Goal: Task Accomplishment & Management: Use online tool/utility

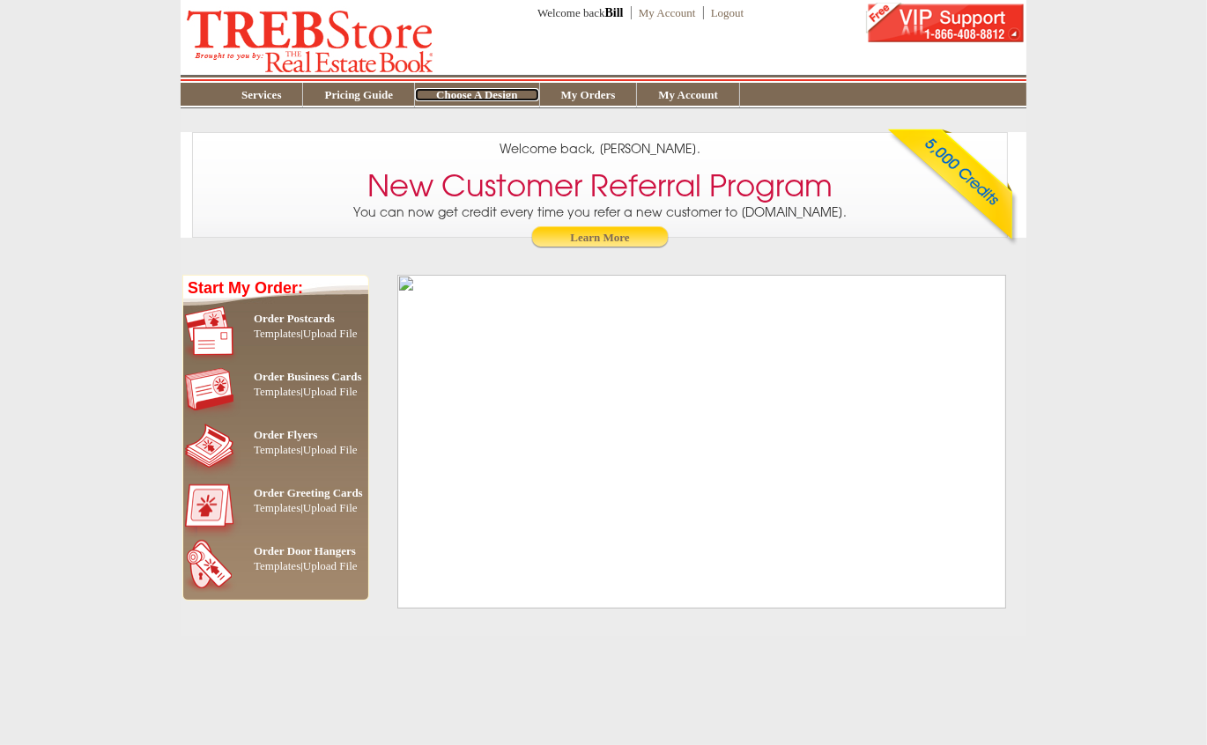
click at [476, 94] on link "Choose A Design" at bounding box center [476, 94] width 123 height 13
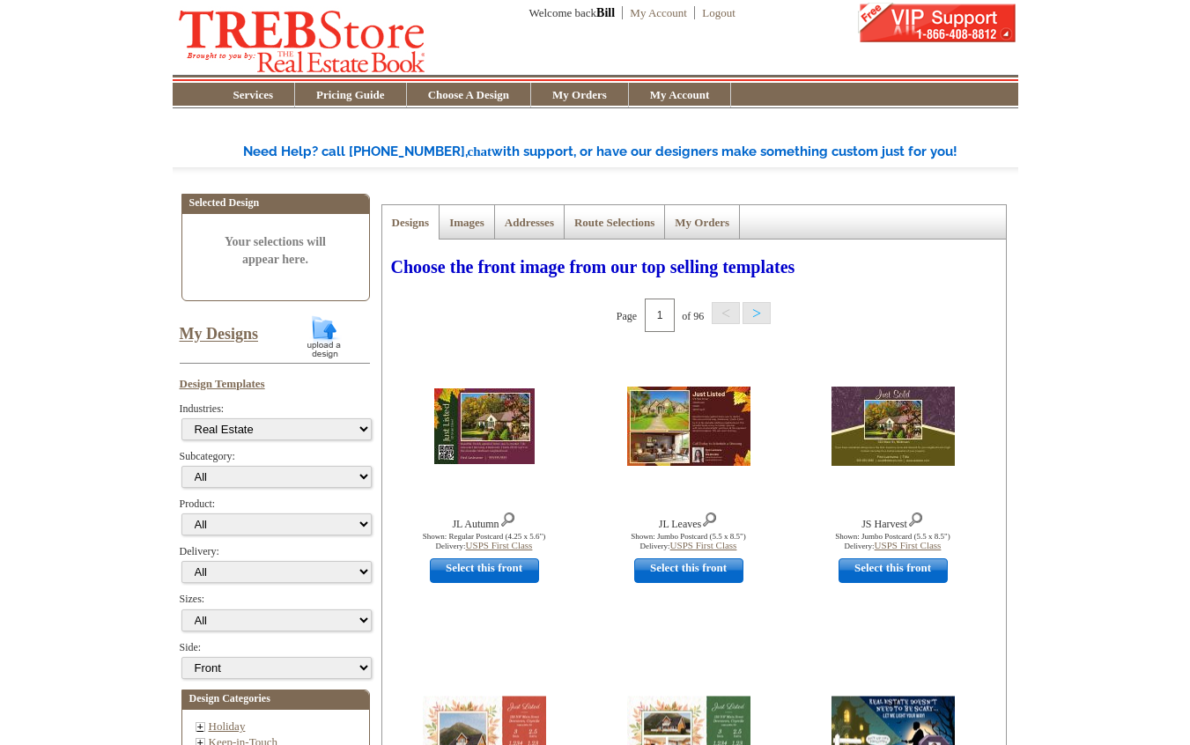
select select "785"
click at [225, 335] on link "My Designs" at bounding box center [219, 335] width 79 height 18
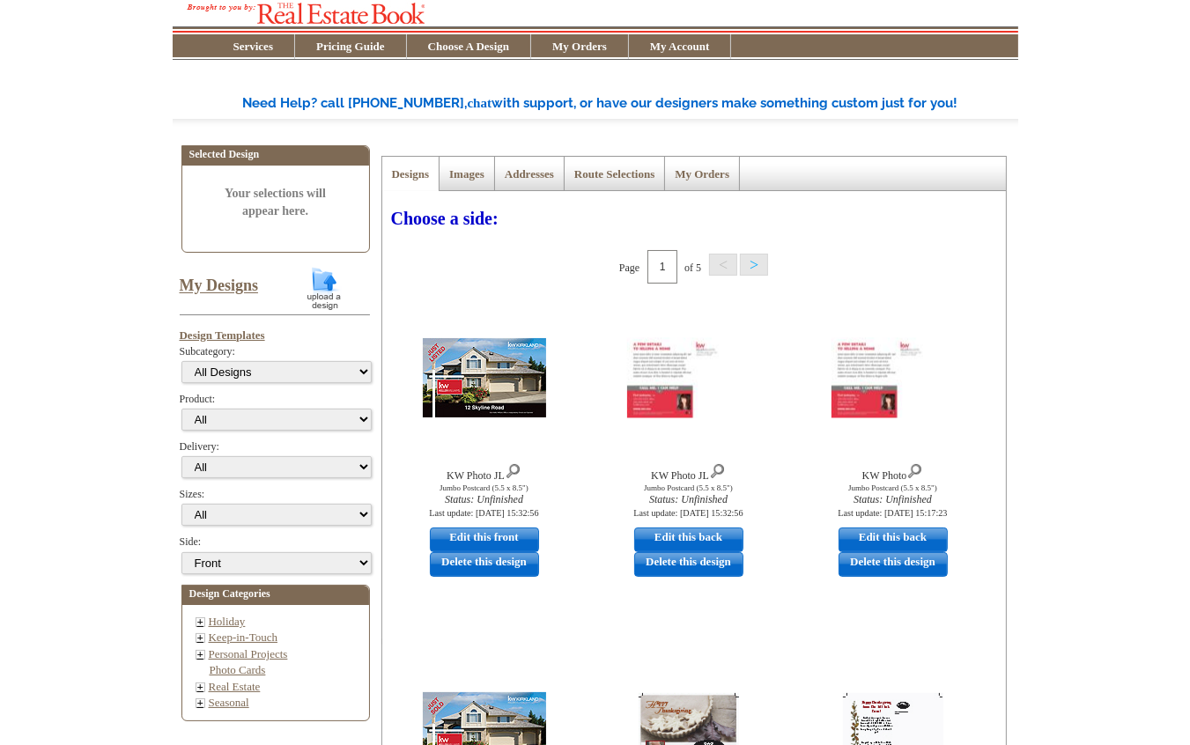
scroll to position [94, 0]
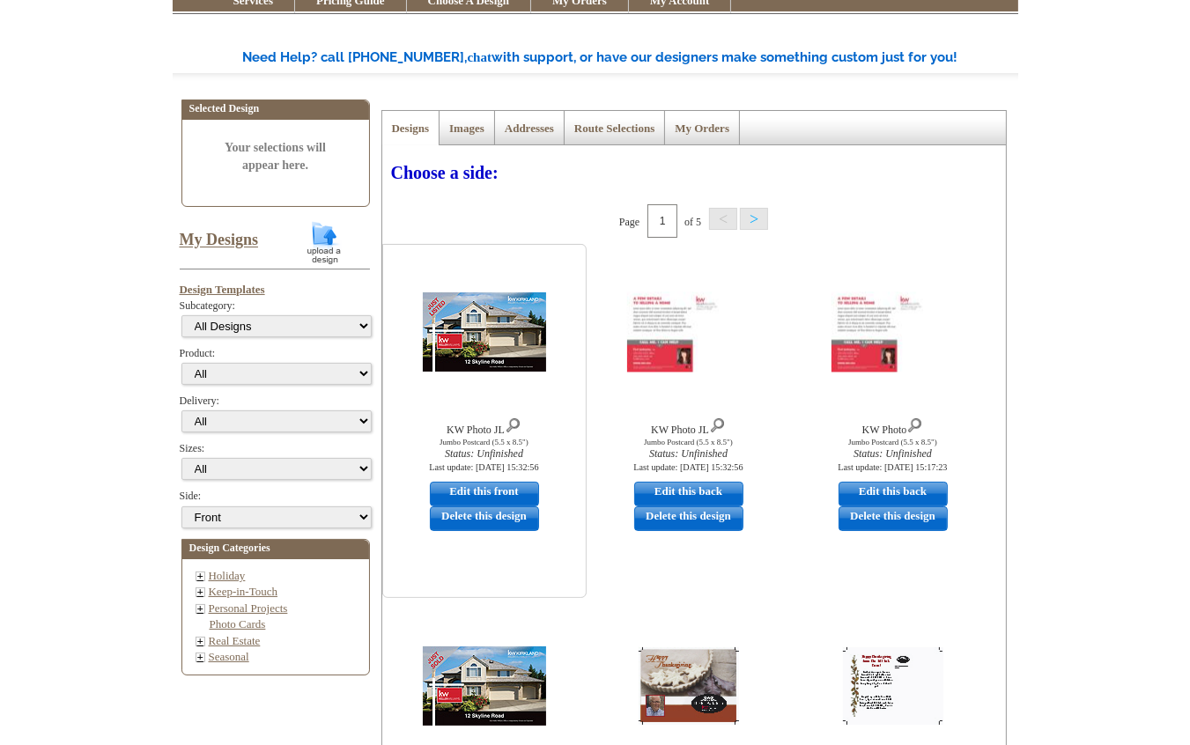
click at [504, 492] on link "Edit this front" at bounding box center [484, 494] width 109 height 25
select select "2"
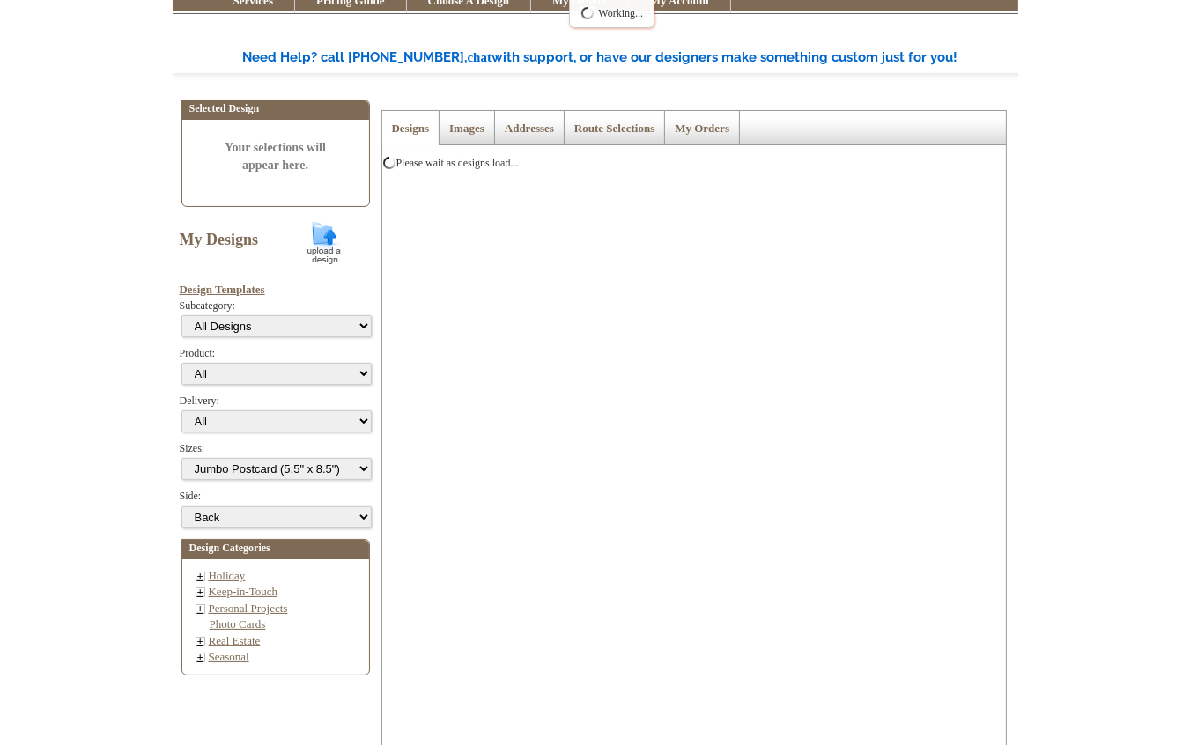
scroll to position [0, 0]
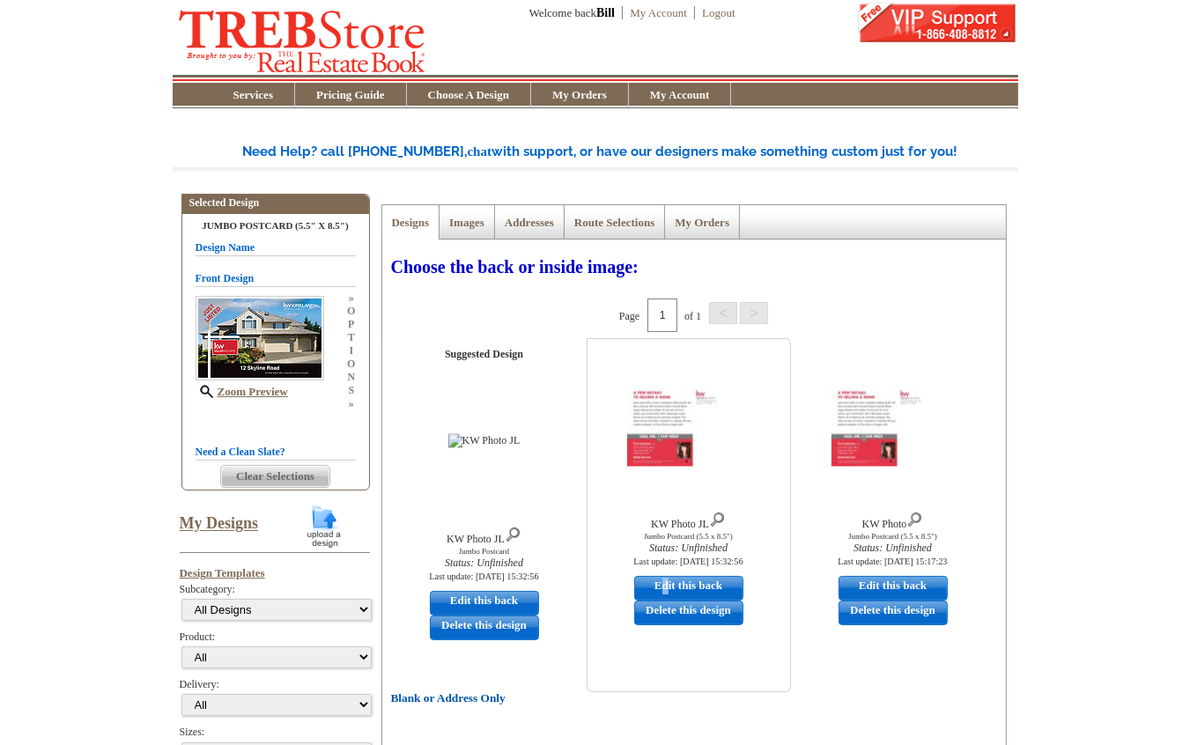
click at [666, 585] on link "Edit this back" at bounding box center [688, 588] width 109 height 25
select select "front"
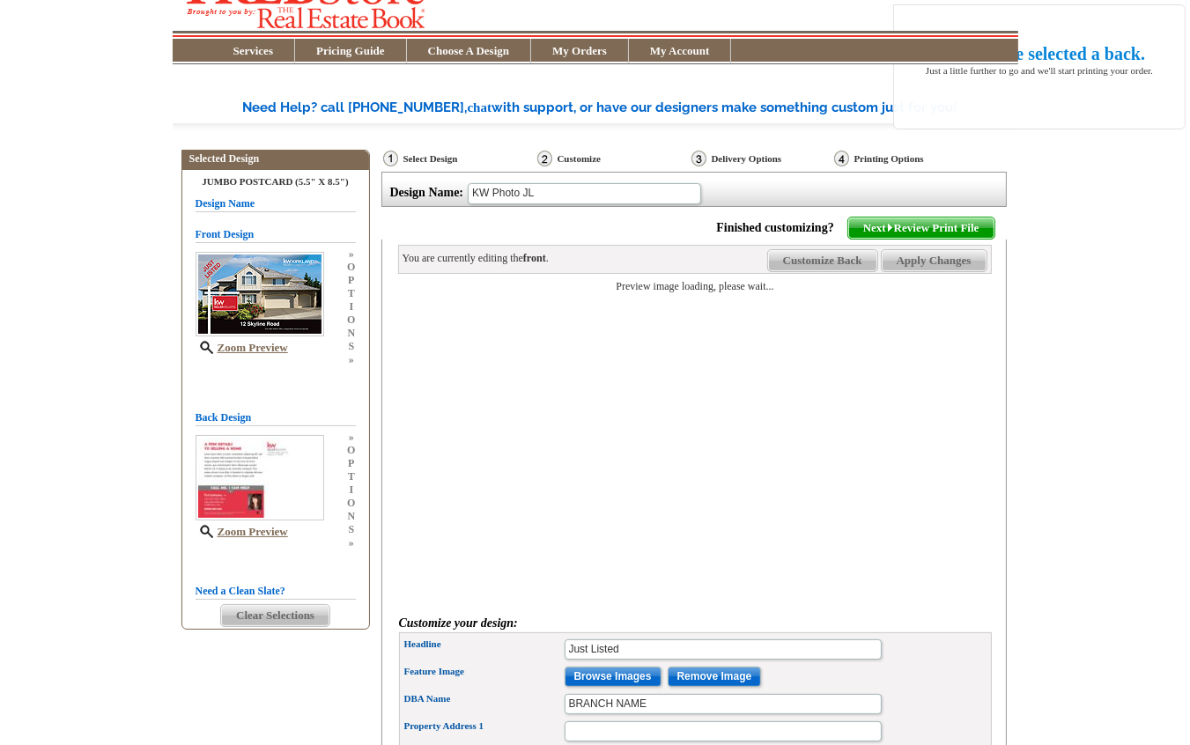
scroll to position [42, 0]
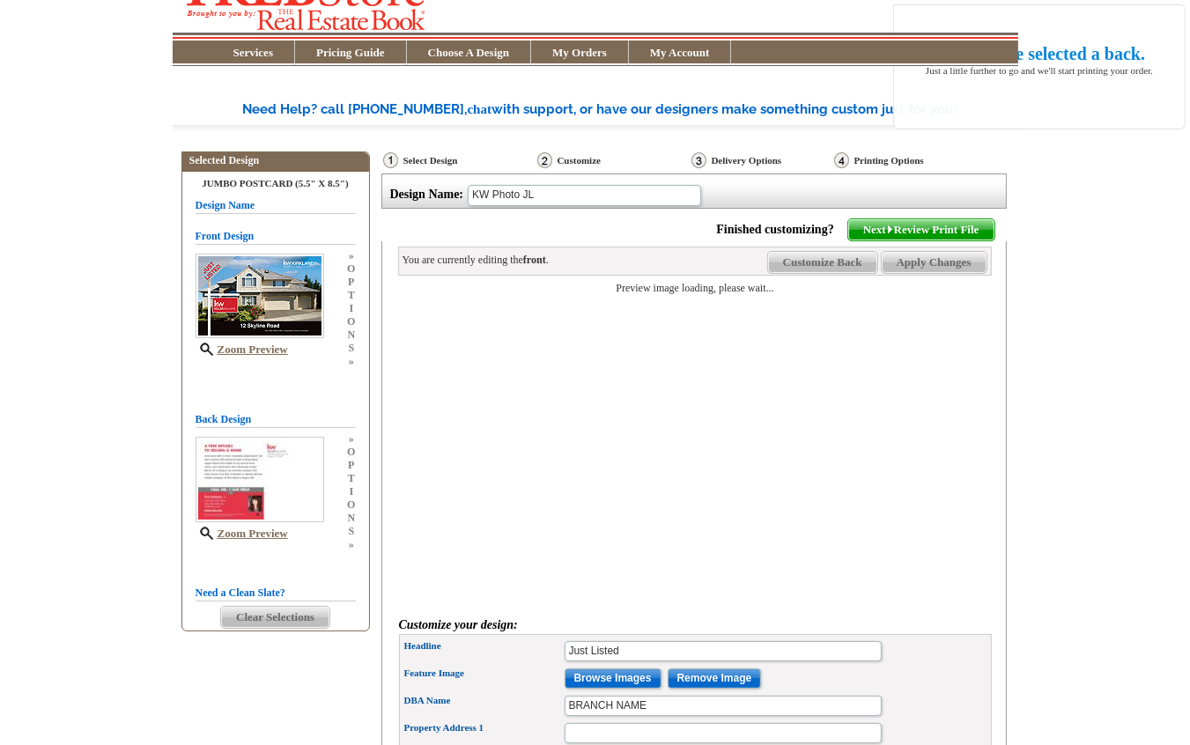
click at [832, 262] on span "Customize Back" at bounding box center [822, 262] width 109 height 21
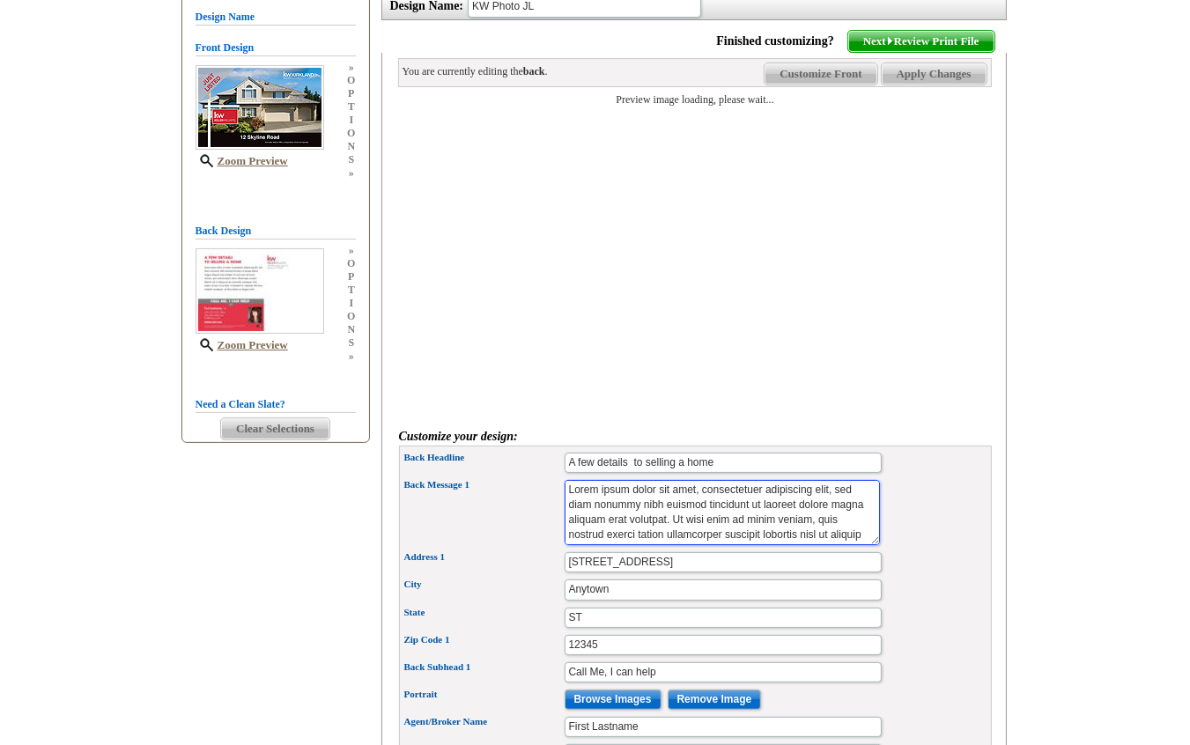
scroll to position [45, 0]
drag, startPoint x: 599, startPoint y: 490, endPoint x: 849, endPoint y: 579, distance: 265.5
click at [849, 546] on textarea "Lorem ipsum dolor sit amet, consectetuer adipiscing elit, sed diam nonummy nibh…" at bounding box center [722, 513] width 315 height 66
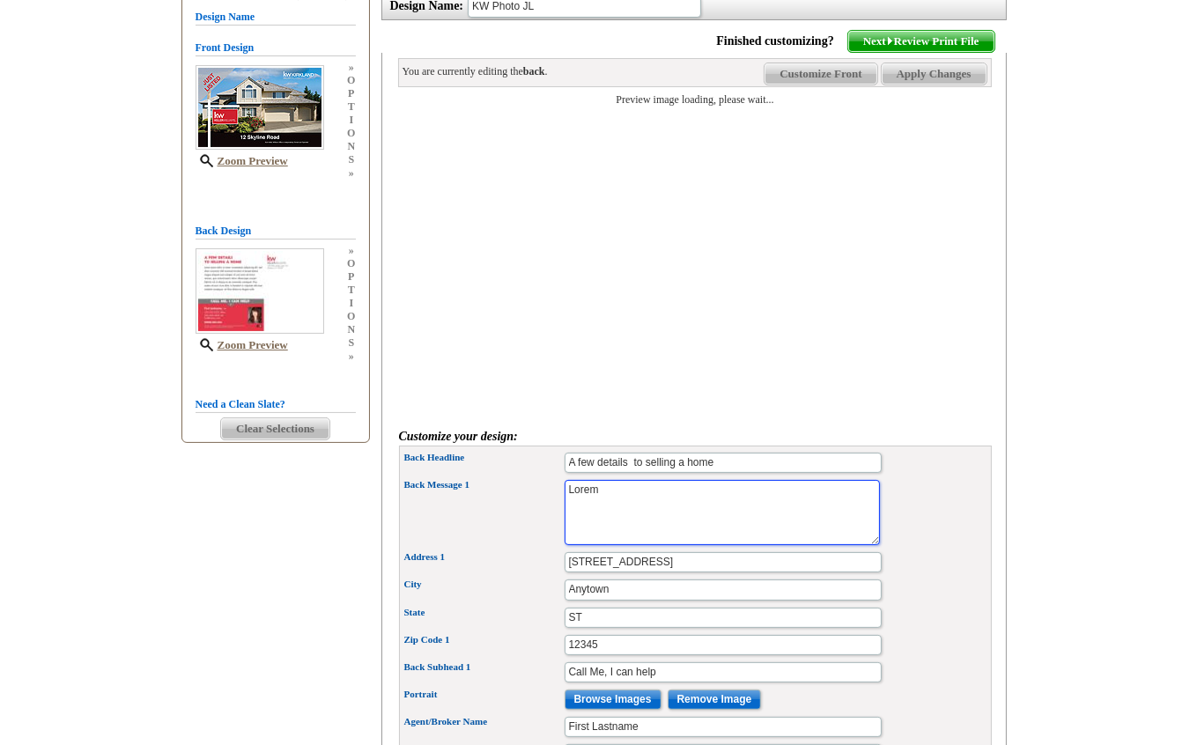
scroll to position [0, 0]
type textarea "L"
type textarea "s"
type textarea "back message 1"
click at [928, 517] on div "Back Message 1 Lorem ipsum dolor sit amet, consectetuer adipiscing elit, sed di…" at bounding box center [696, 513] width 586 height 73
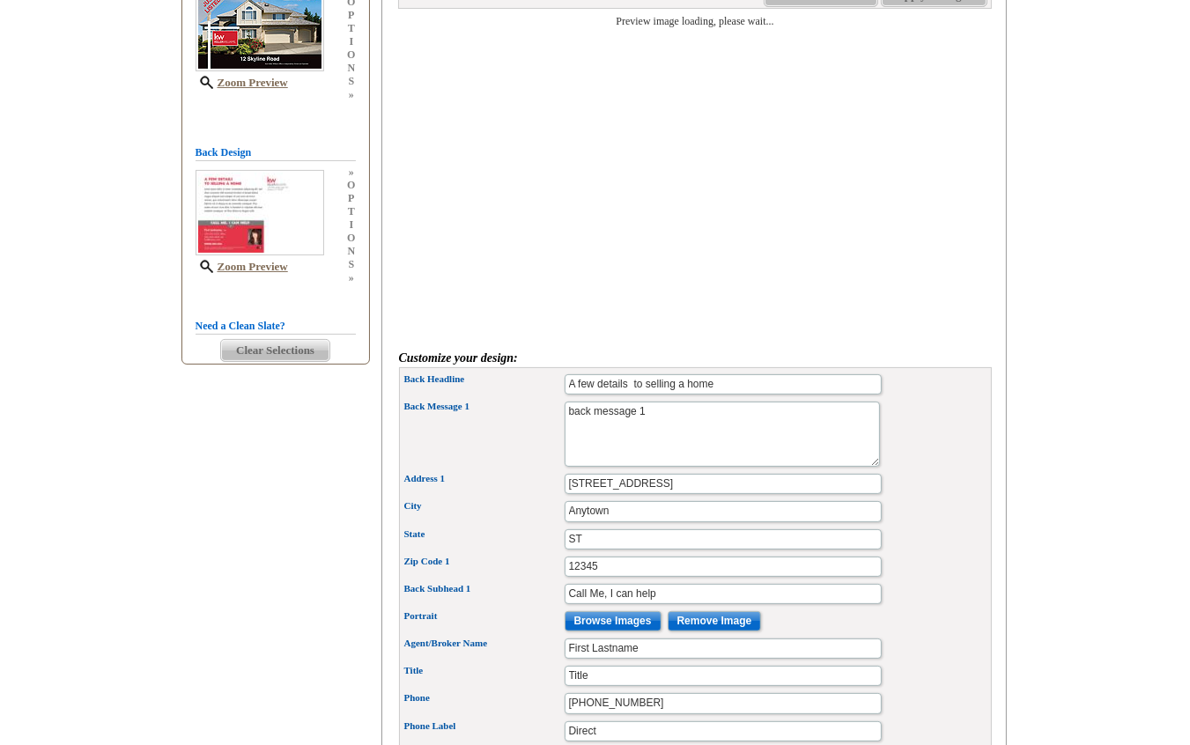
scroll to position [26, 0]
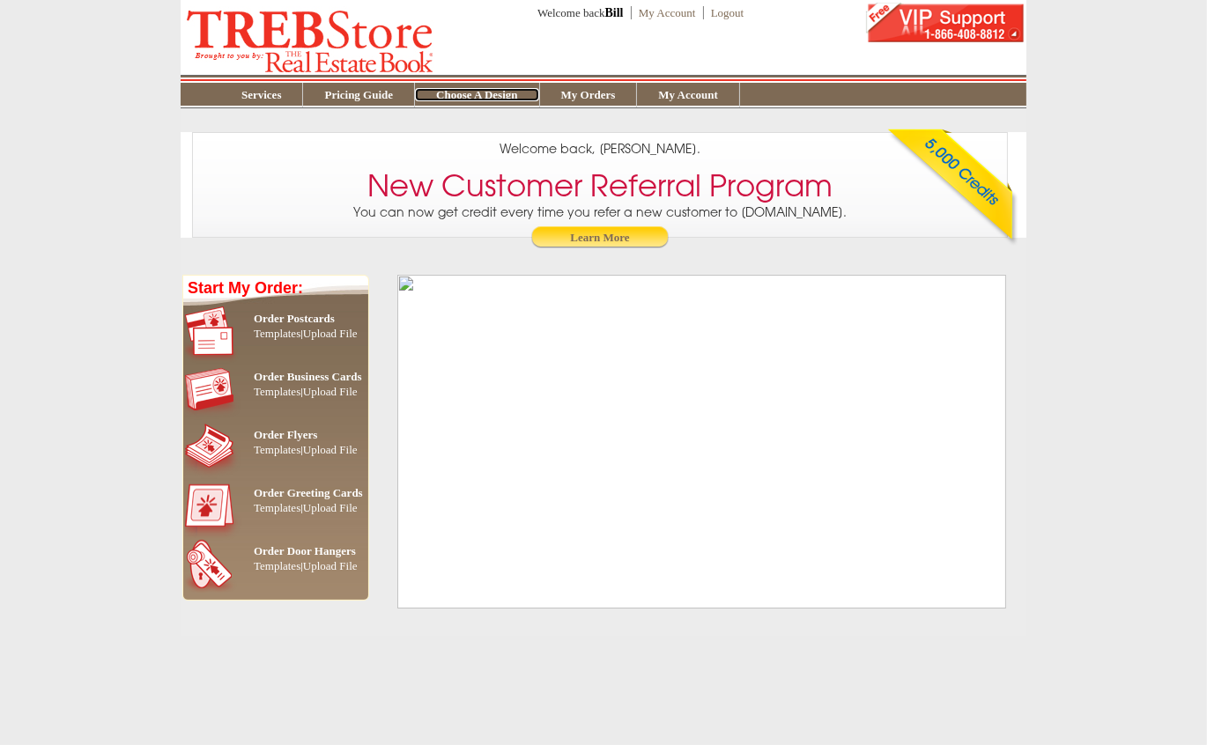
click at [482, 94] on link "Choose A Design" at bounding box center [476, 94] width 123 height 13
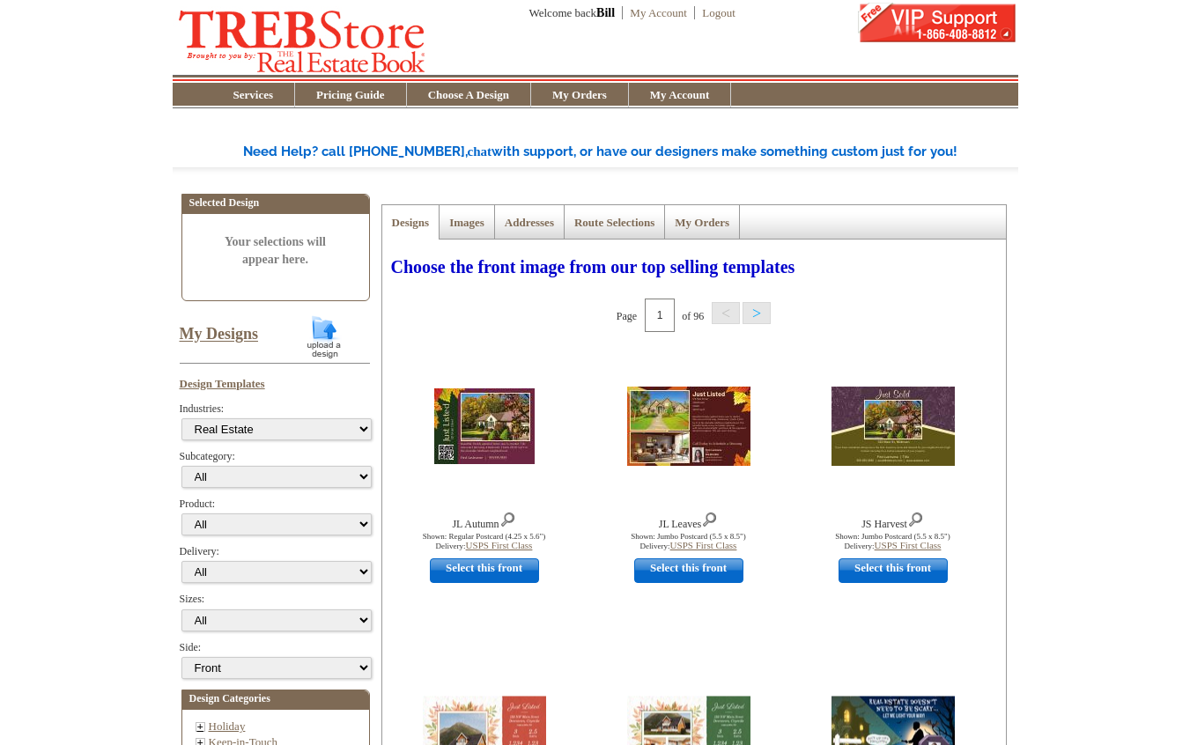
select select "785"
click at [200, 336] on link "My Designs" at bounding box center [219, 335] width 79 height 18
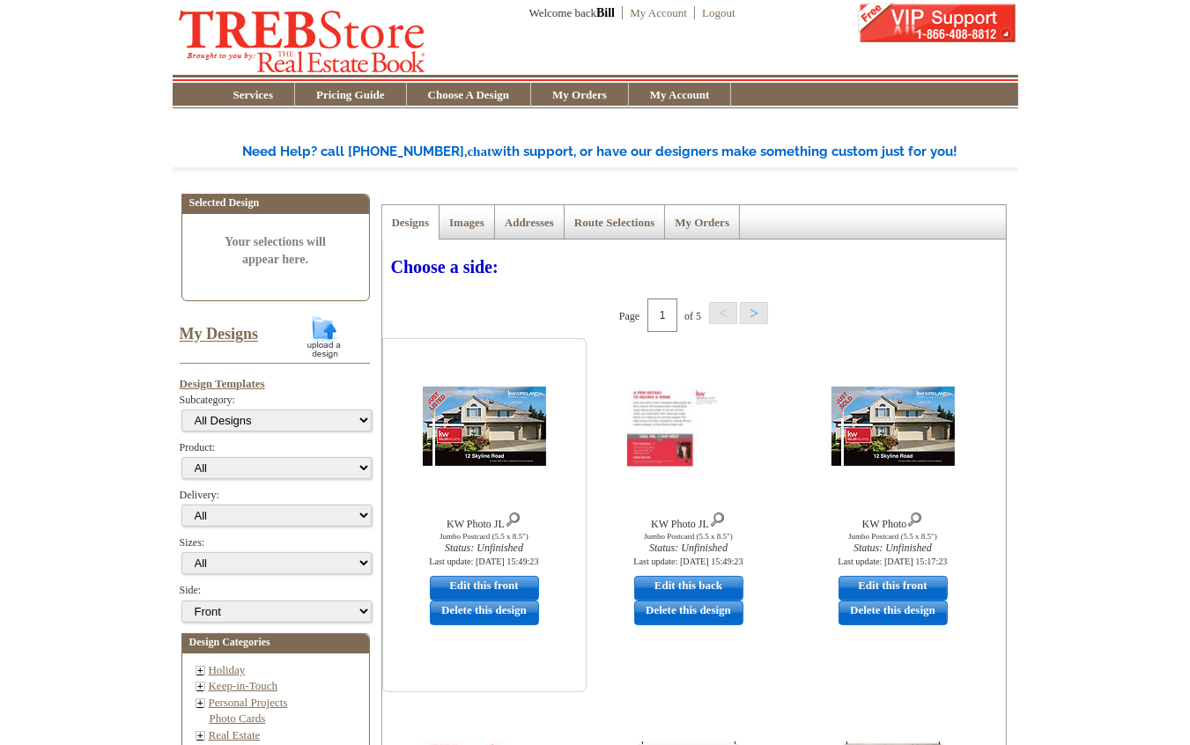
click at [506, 592] on link "Edit this front" at bounding box center [484, 588] width 109 height 25
select select "2"
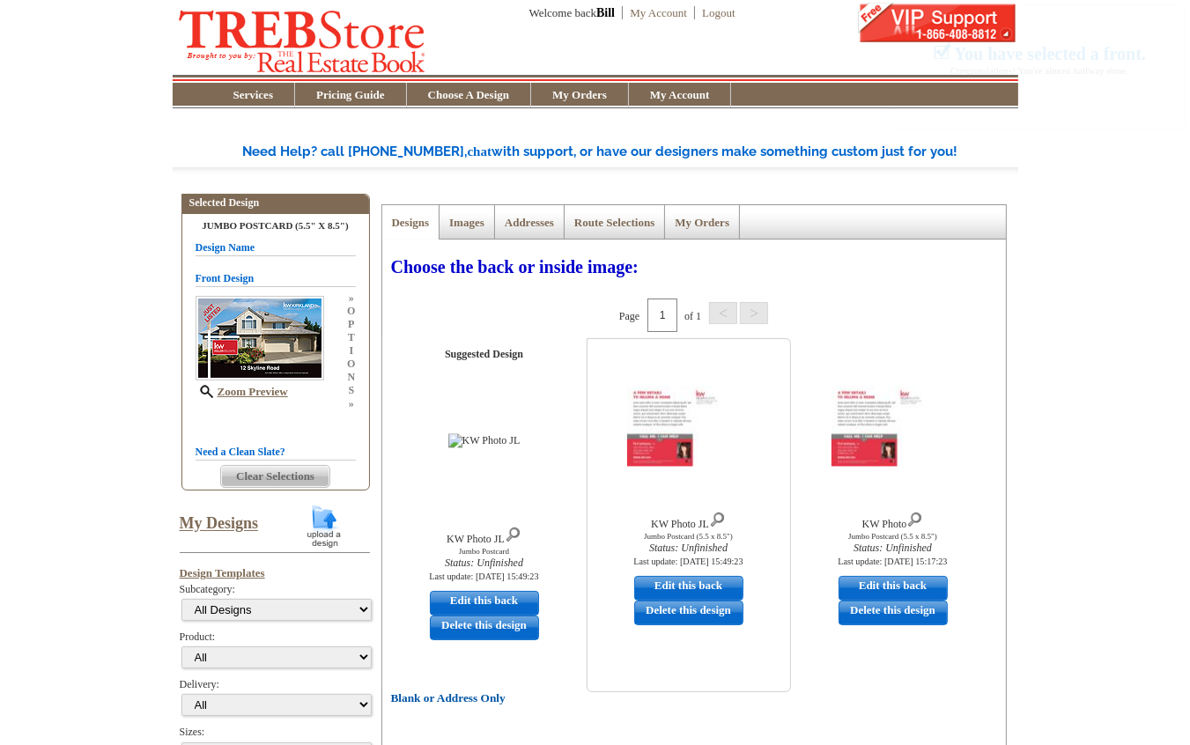
click at [666, 581] on link "Edit this back" at bounding box center [688, 588] width 109 height 25
select select "front"
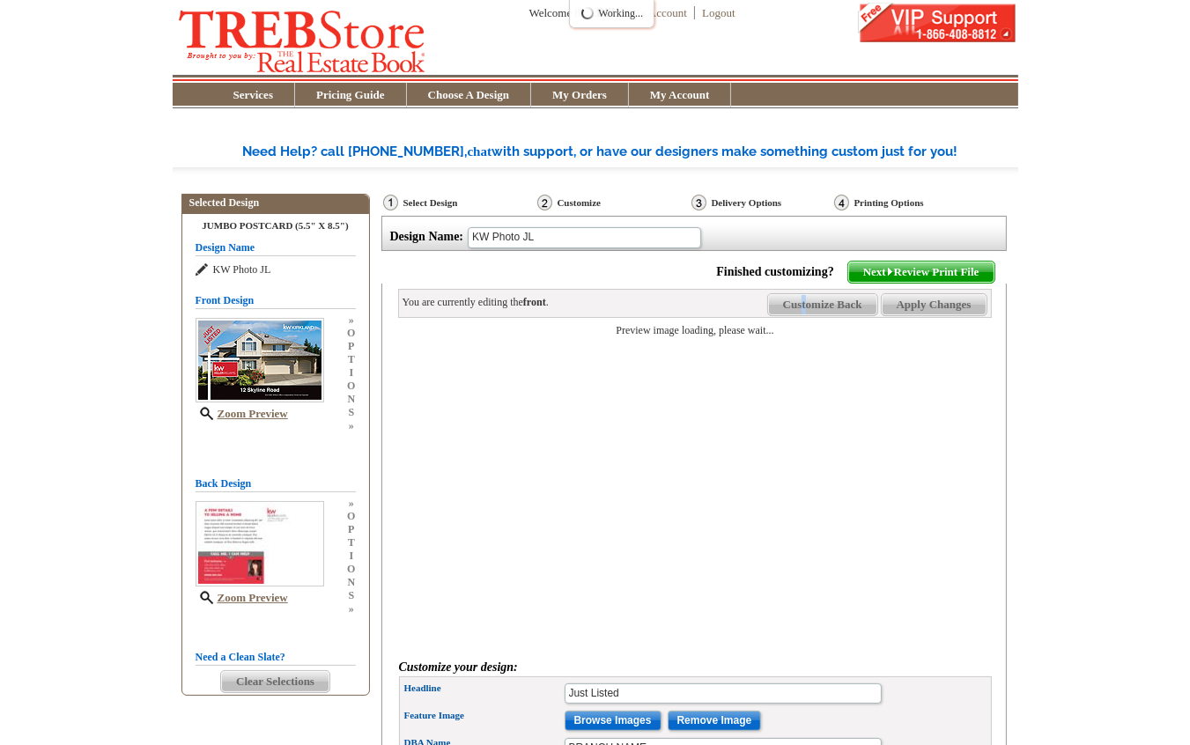
click at [803, 315] on span "Customize Back" at bounding box center [822, 304] width 109 height 21
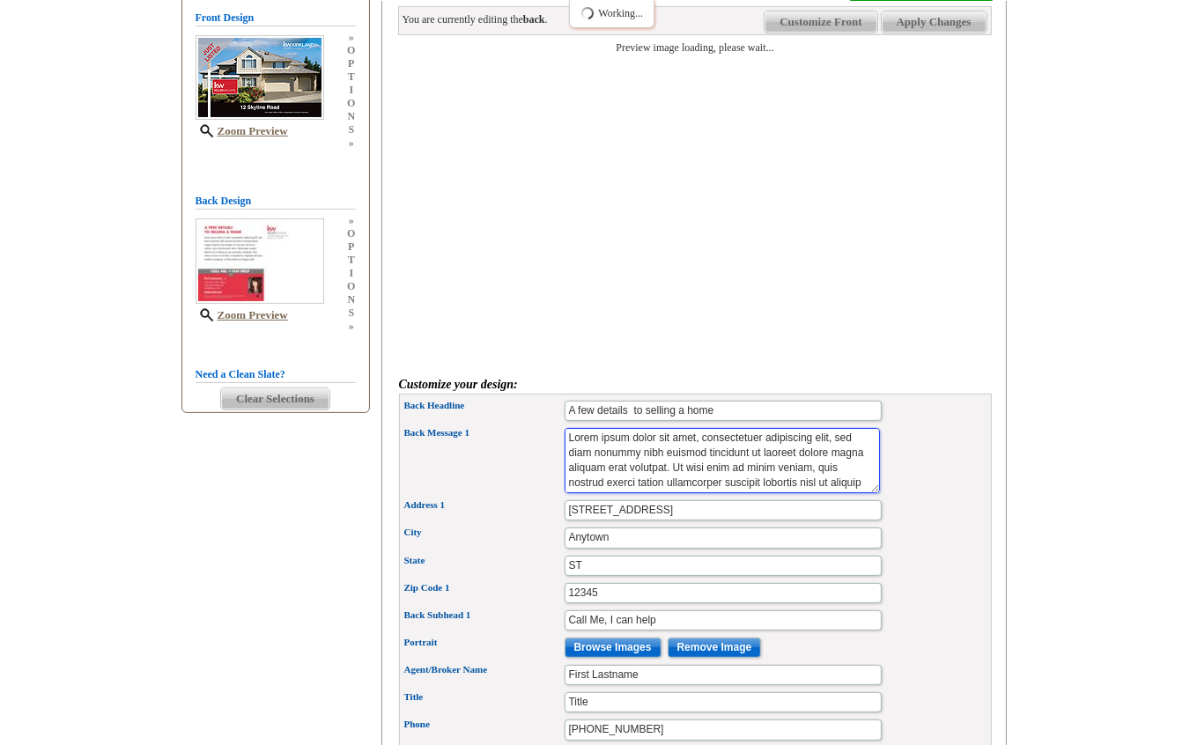
scroll to position [45, 0]
drag, startPoint x: 570, startPoint y: 440, endPoint x: 921, endPoint y: 561, distance: 371.9
click at [880, 494] on textarea "Lorem ipsum dolor sit amet, consectetuer adipiscing elit, sed diam nonummy nibh…" at bounding box center [722, 461] width 315 height 66
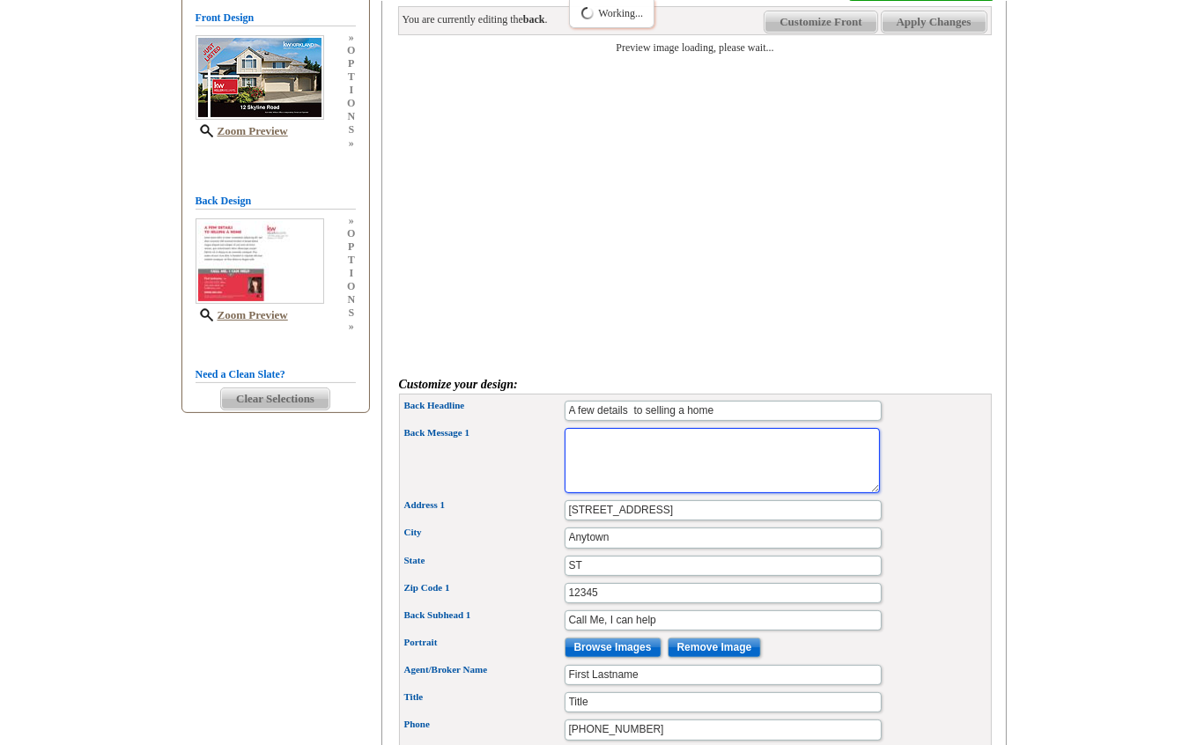
scroll to position [0, 0]
type textarea "back message"
